Goal: Transaction & Acquisition: Book appointment/travel/reservation

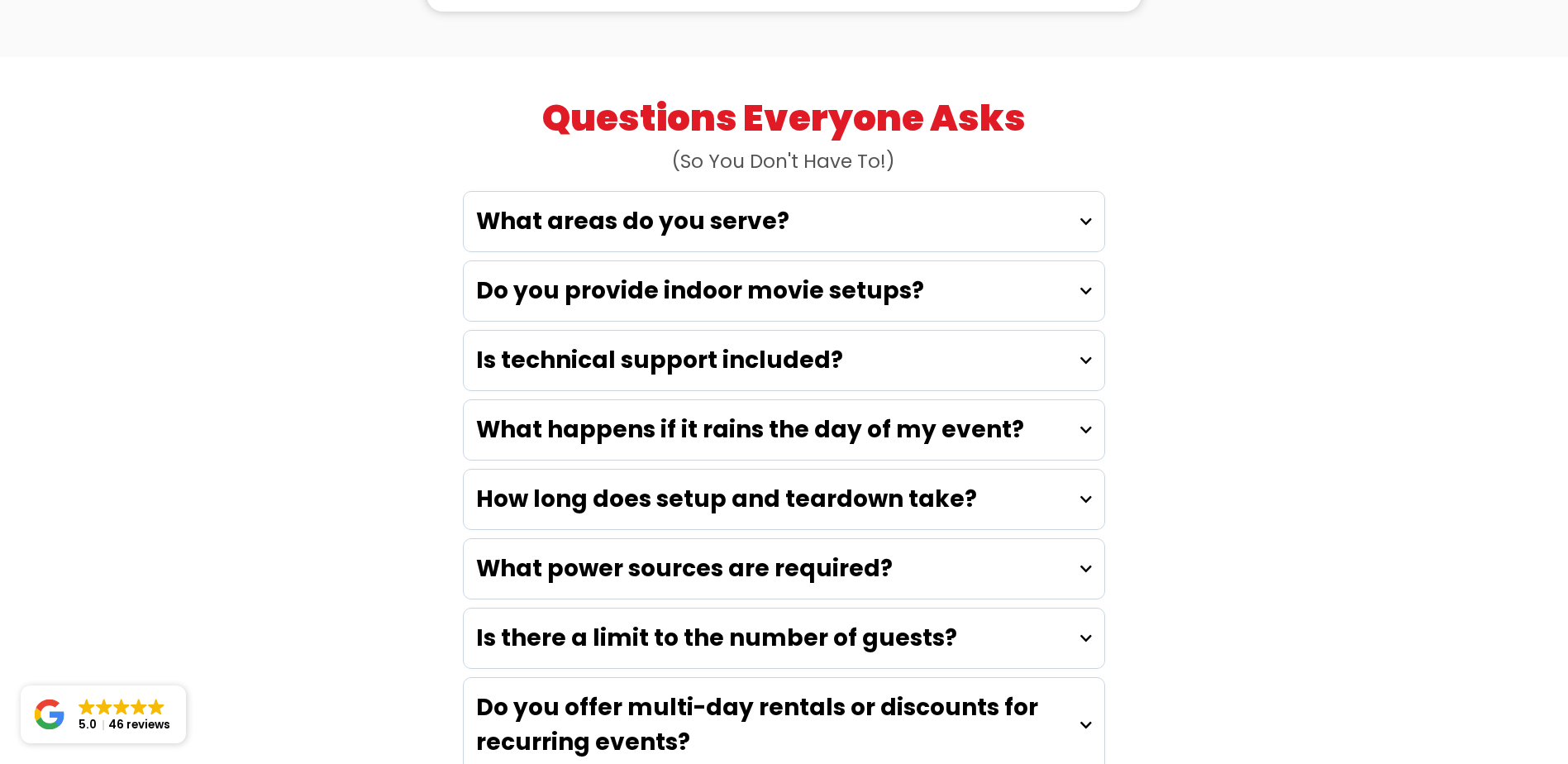
scroll to position [4598, 0]
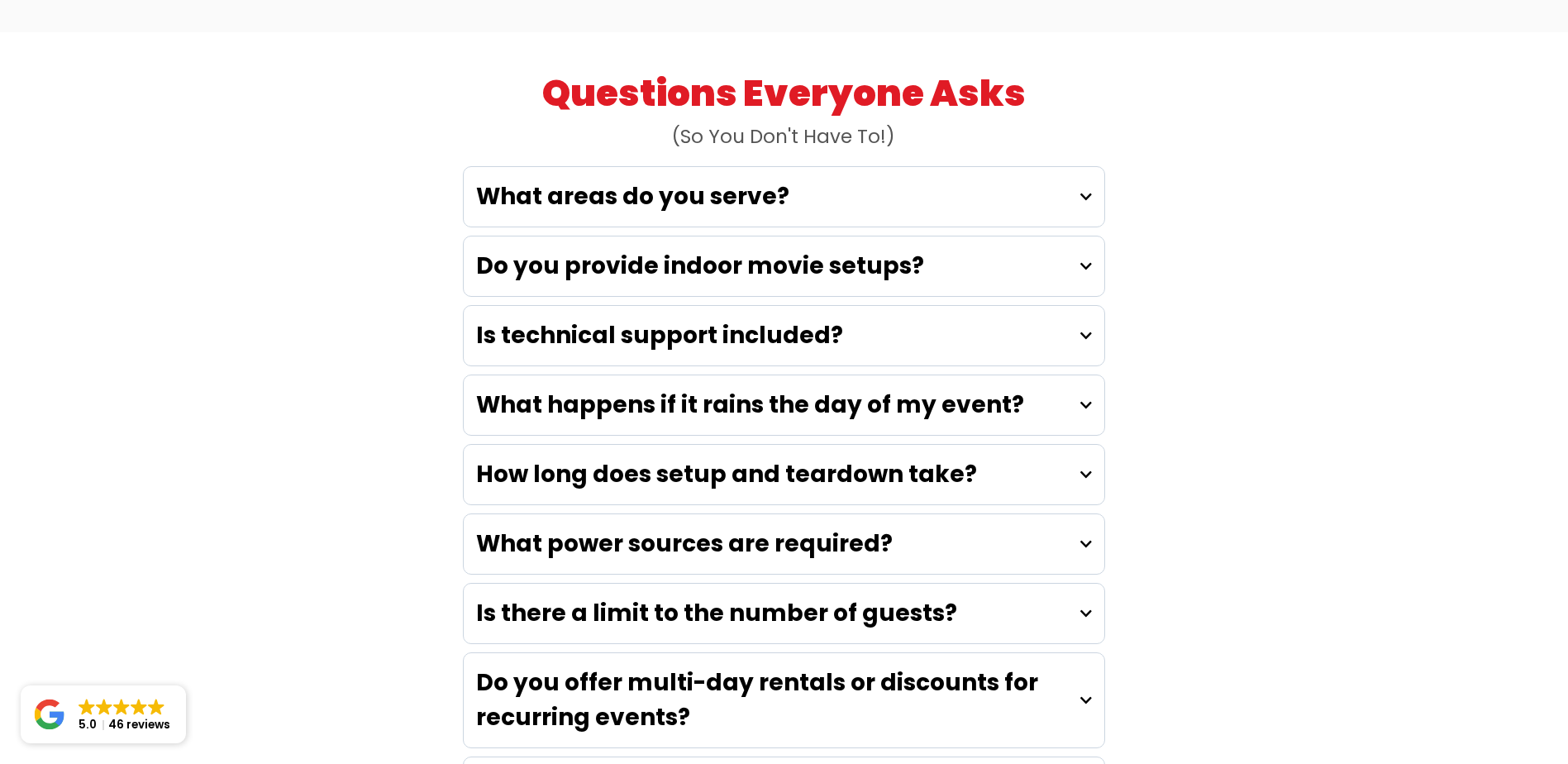
click at [1055, 375] on div "What happens if it rains the day of my event?" at bounding box center [784, 405] width 640 height 59
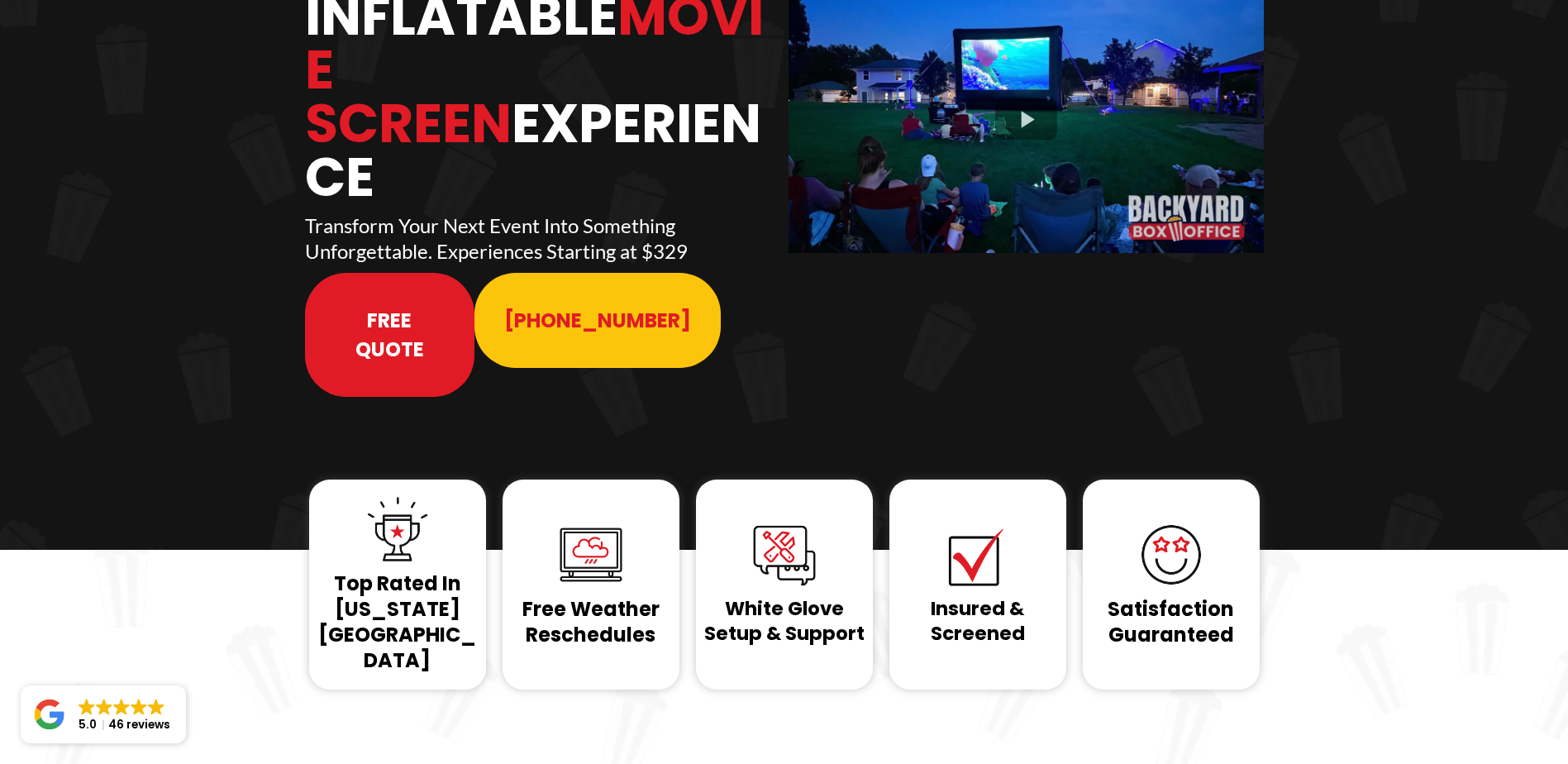
scroll to position [0, 0]
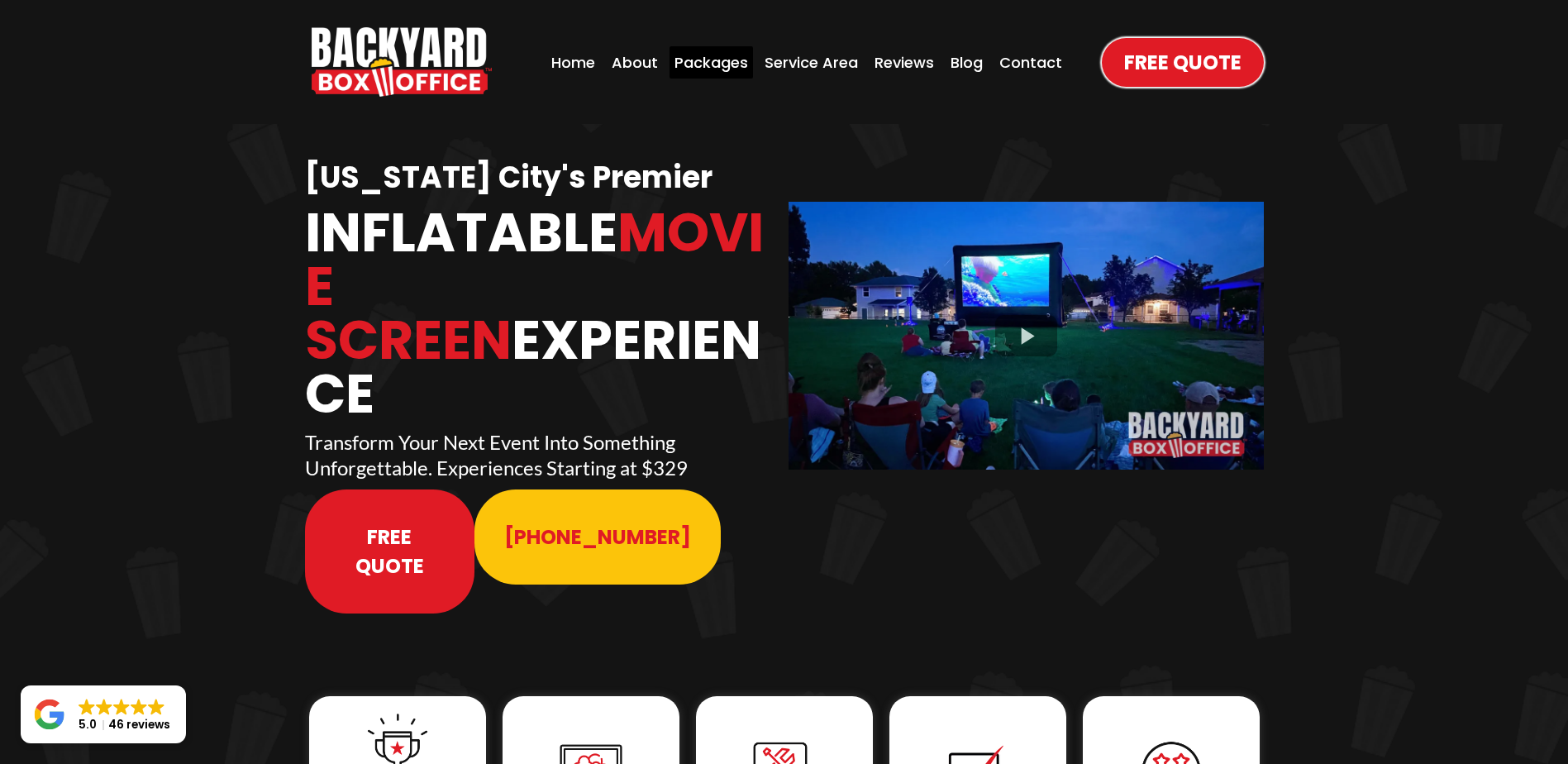
click at [727, 63] on div "Packages" at bounding box center [710, 62] width 84 height 33
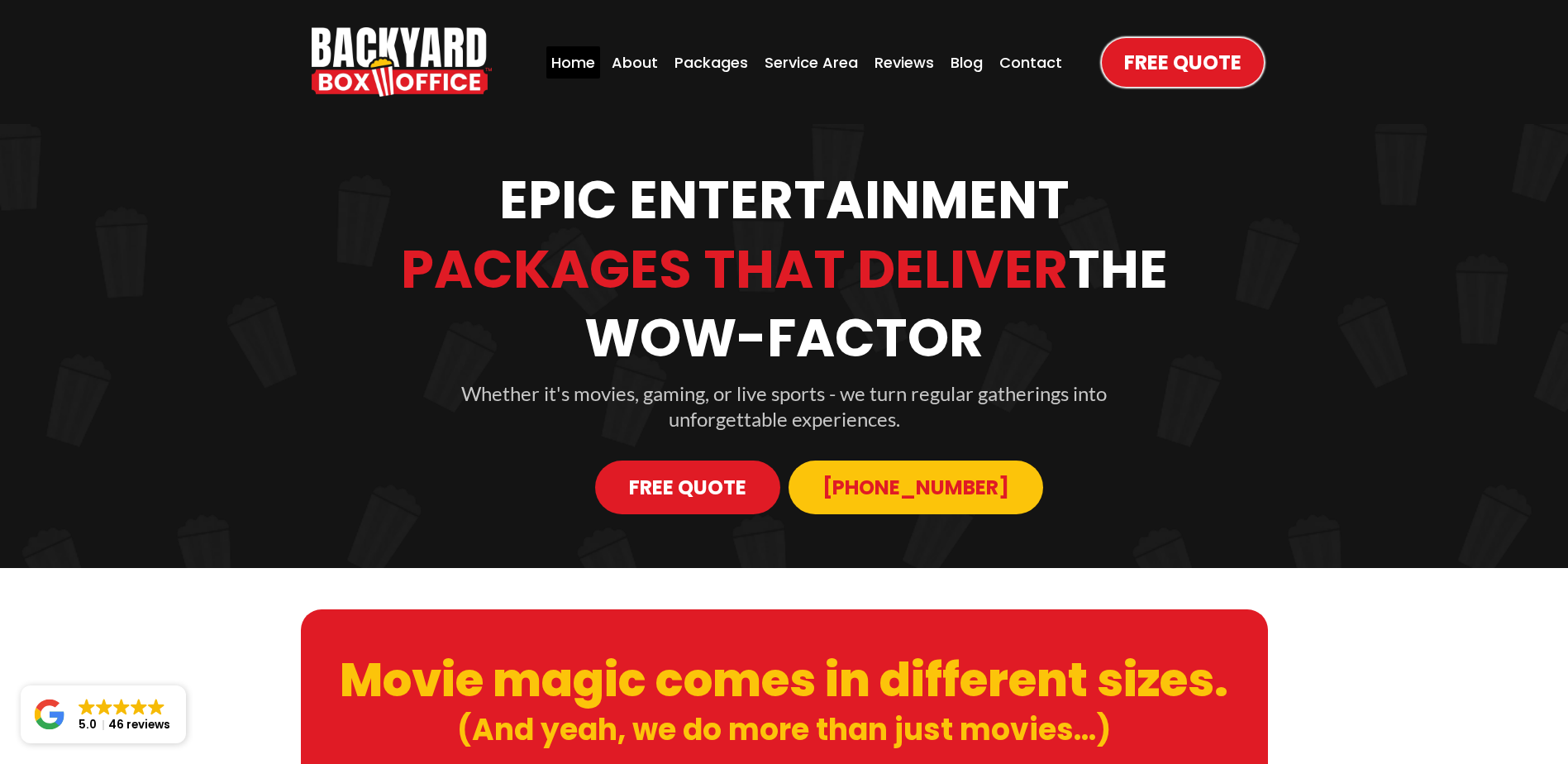
click at [580, 58] on div "Home" at bounding box center [573, 62] width 53 height 33
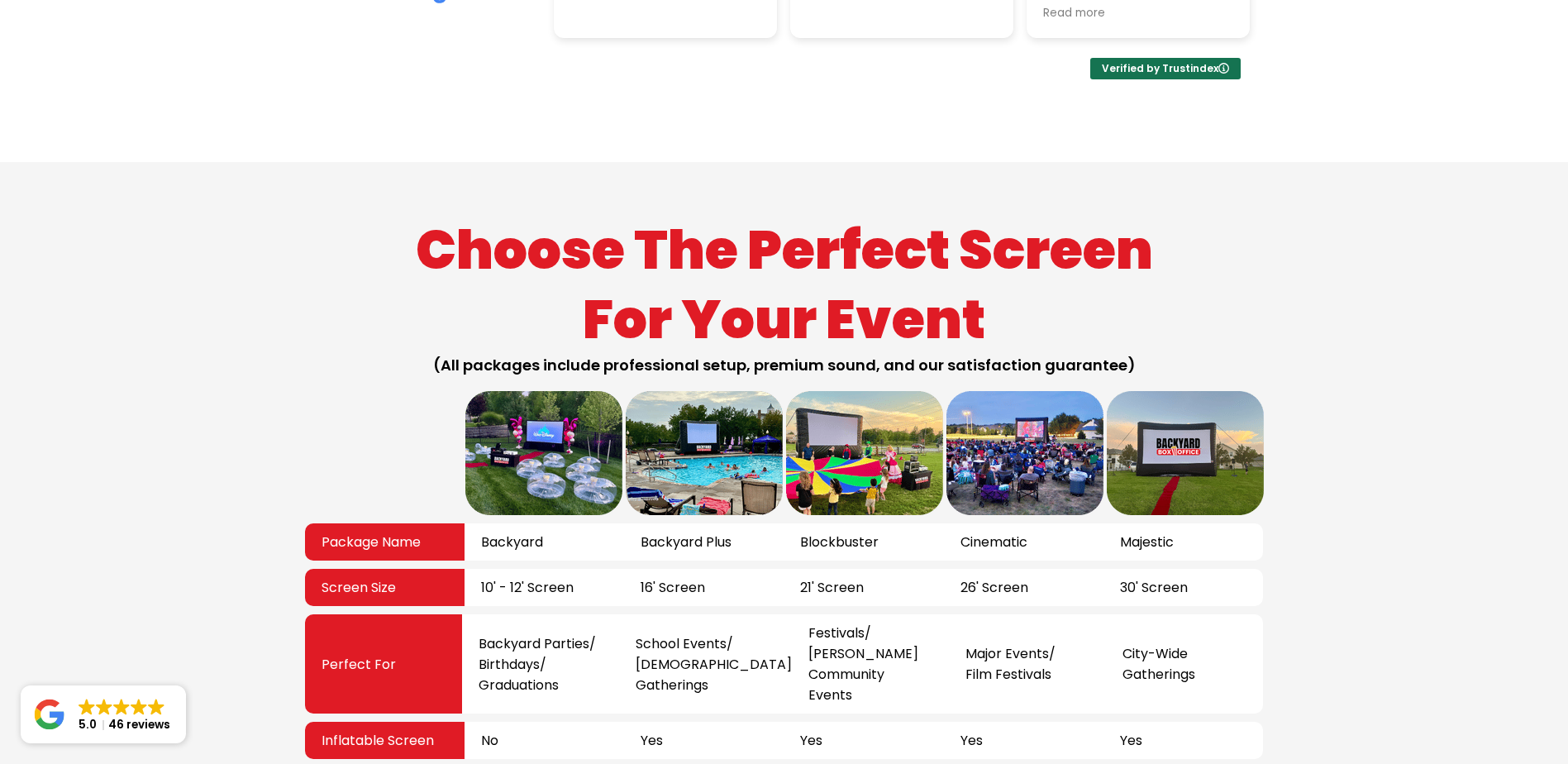
scroll to position [2976, 0]
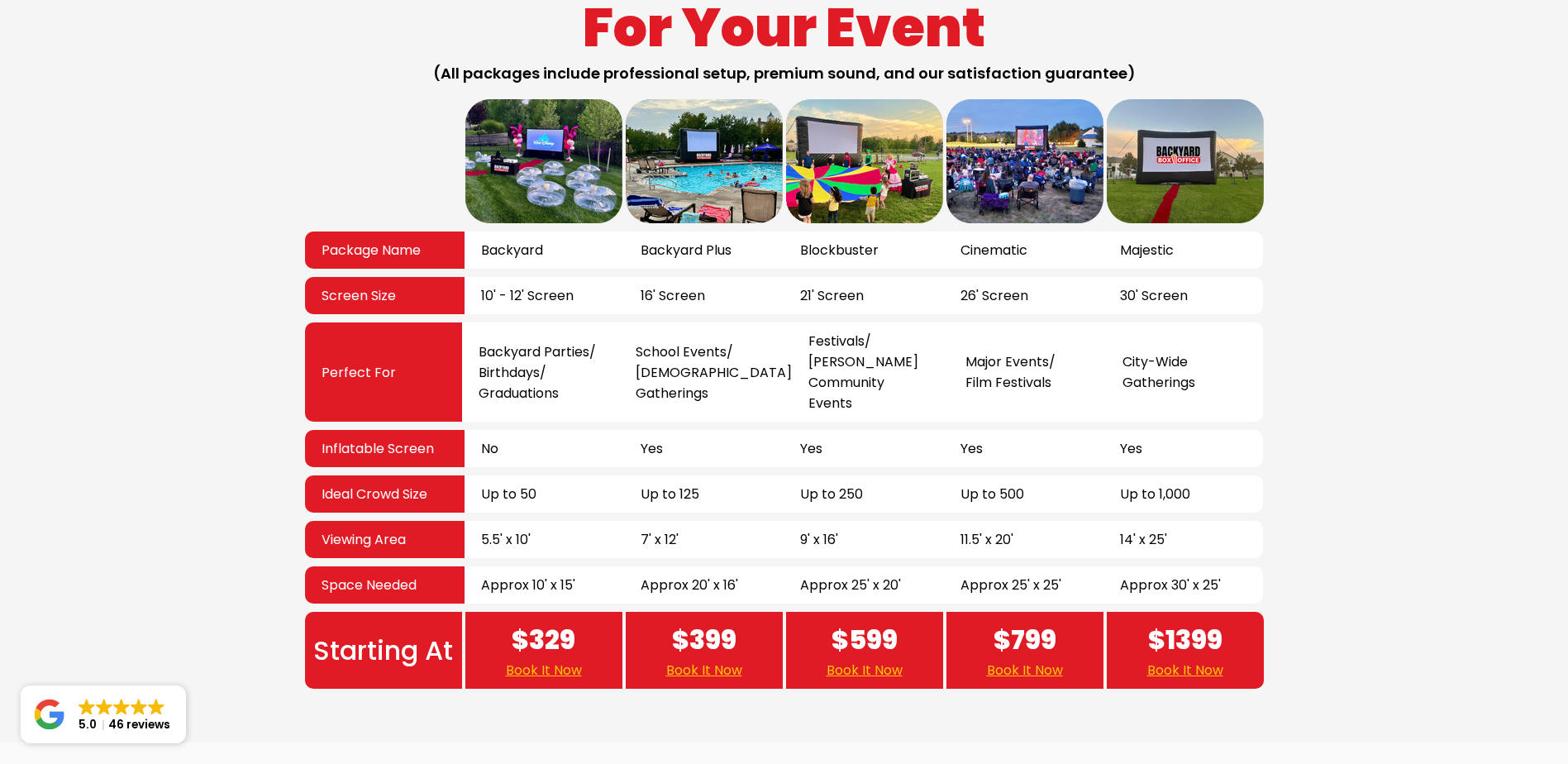
click at [1019, 659] on link "Book It Now" at bounding box center [1024, 669] width 76 height 21
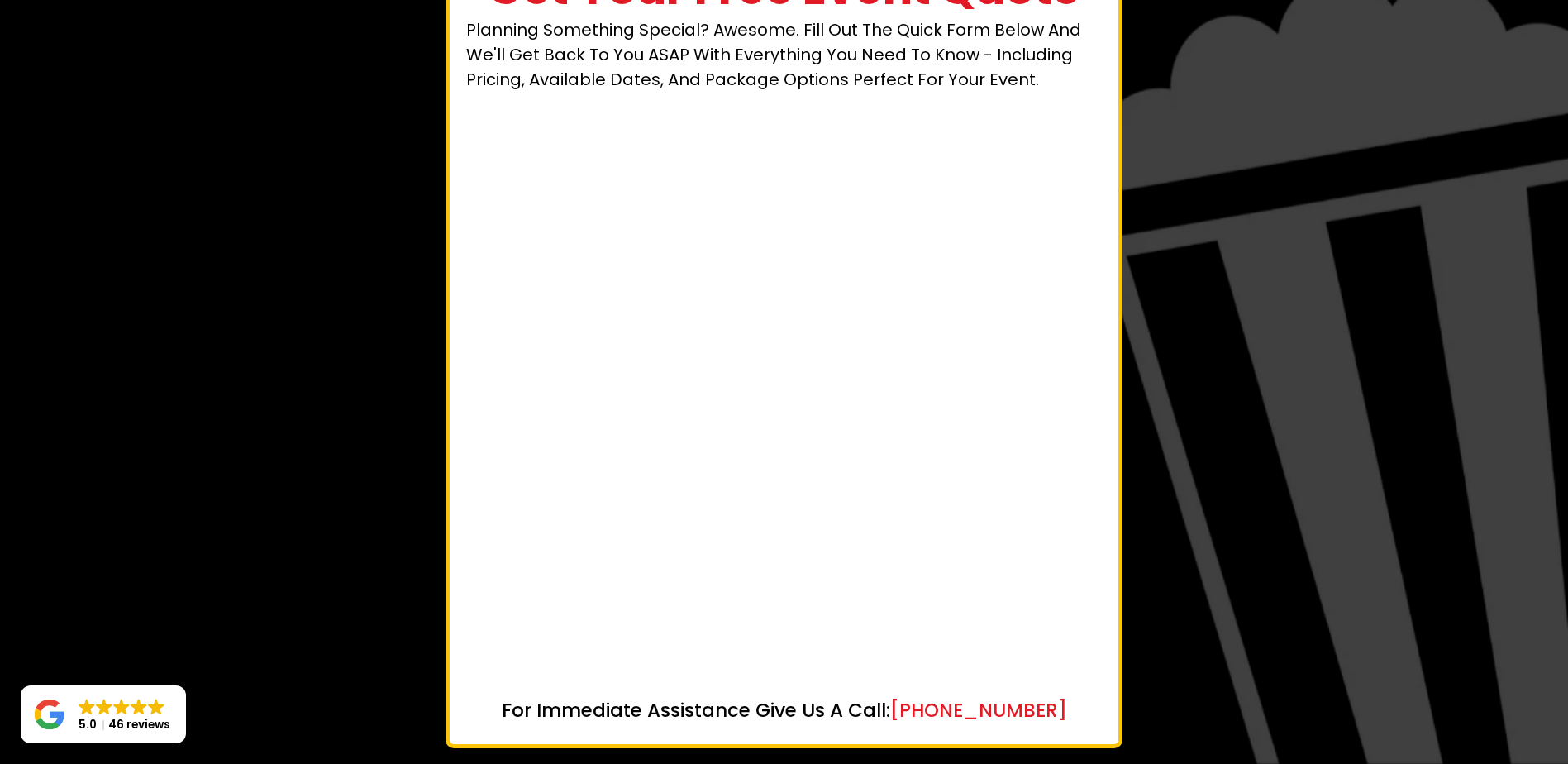
scroll to position [149, 0]
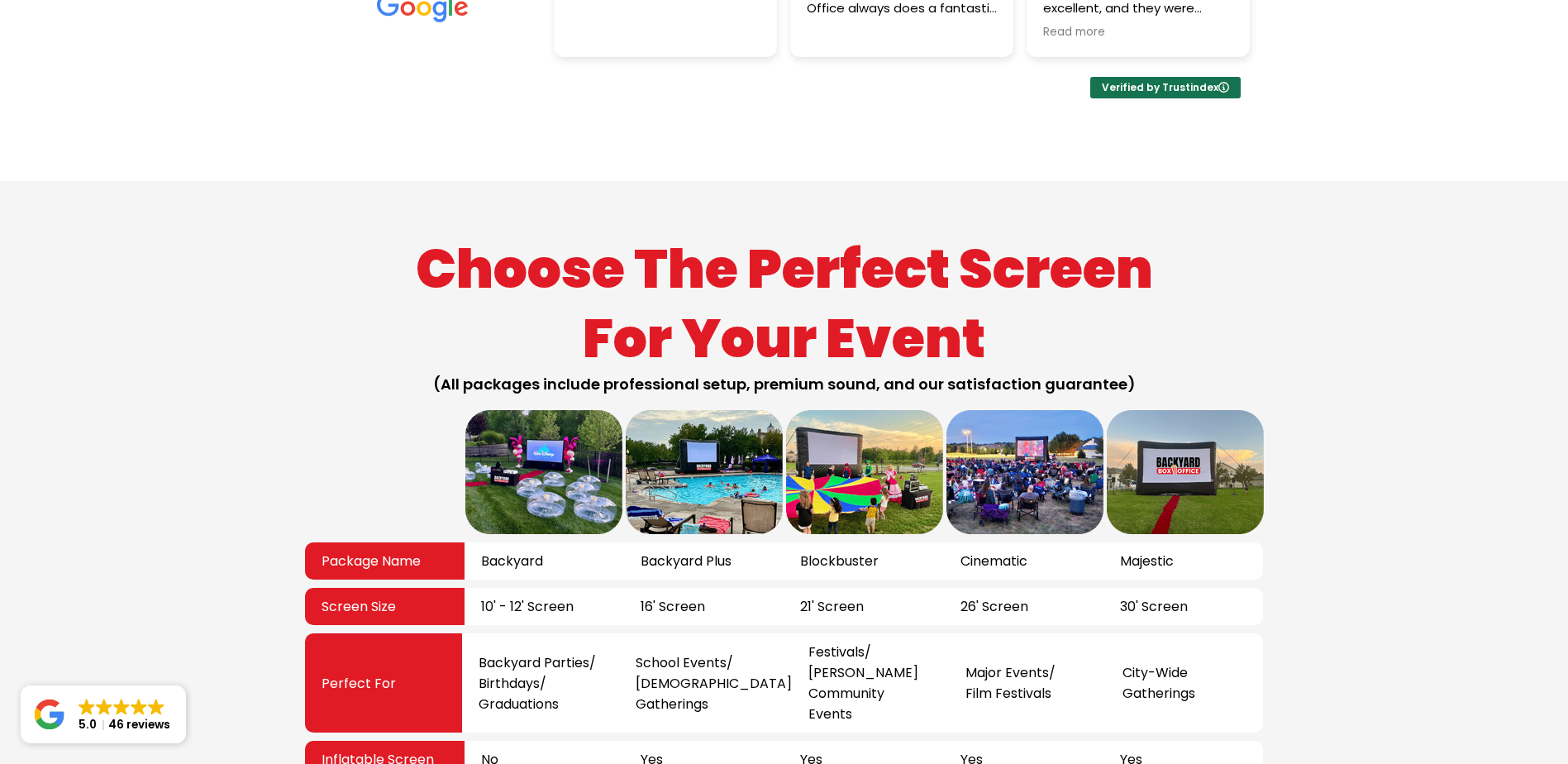
scroll to position [2658, 0]
